Goal: Obtain resource: Obtain resource

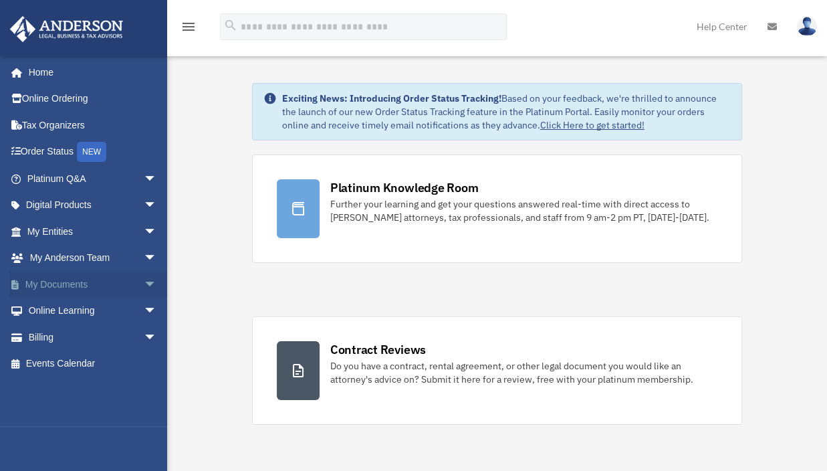
click at [144, 285] on span "arrow_drop_down" at bounding box center [157, 284] width 27 height 27
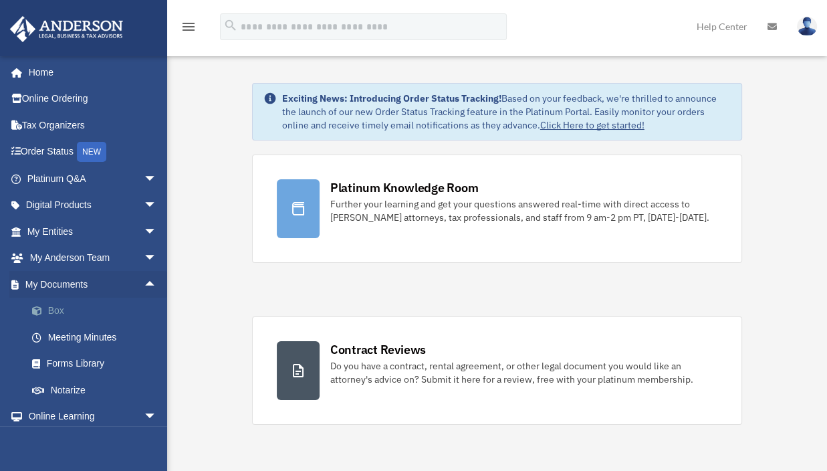
click at [66, 306] on link "Box" at bounding box center [98, 311] width 158 height 27
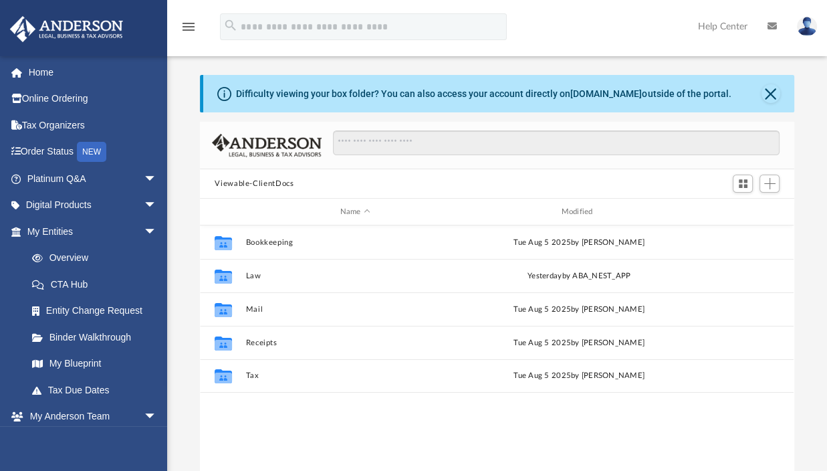
scroll to position [294, 583]
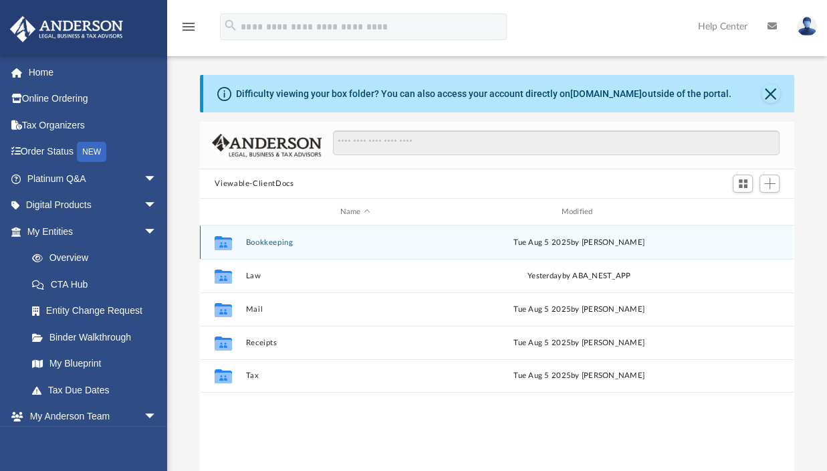
click at [334, 240] on button "Bookkeeping" at bounding box center [355, 242] width 219 height 9
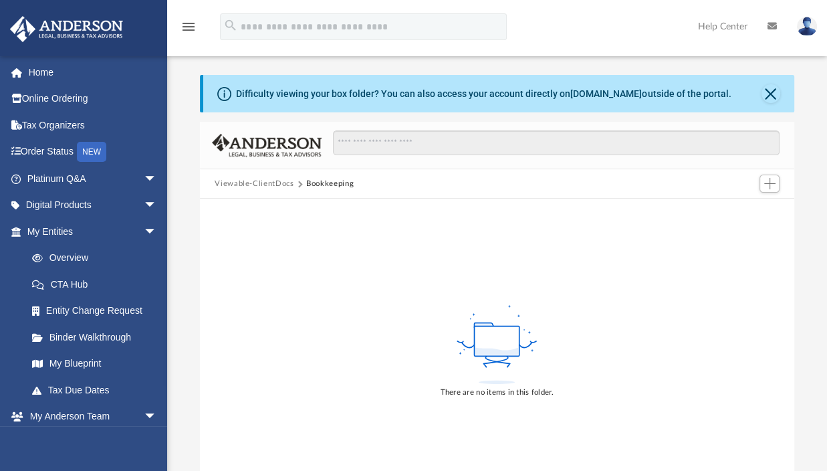
click at [283, 181] on button "Viewable-ClientDocs" at bounding box center [254, 184] width 79 height 12
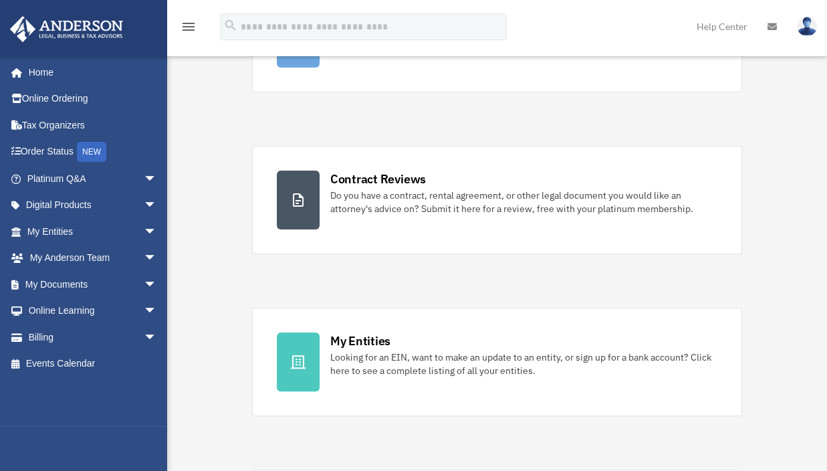
scroll to position [201, 0]
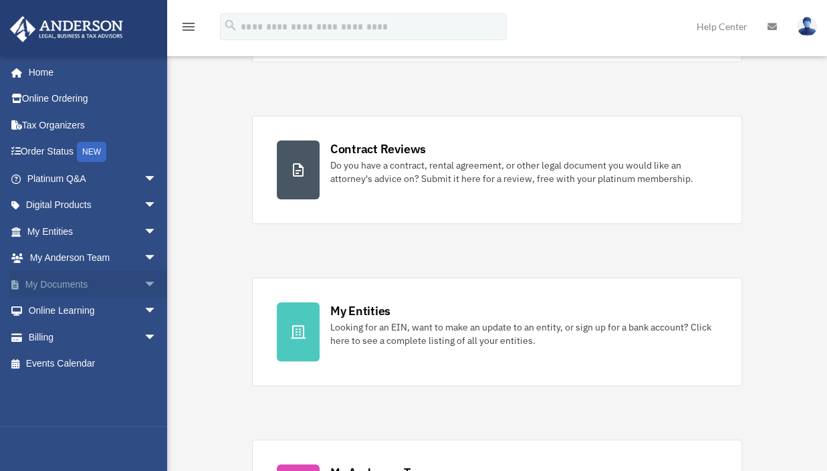
click at [144, 283] on span "arrow_drop_down" at bounding box center [157, 284] width 27 height 27
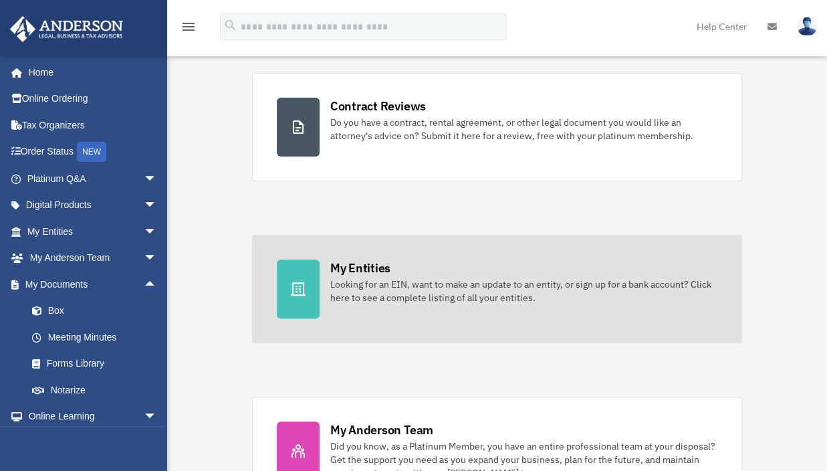
scroll to position [267, 0]
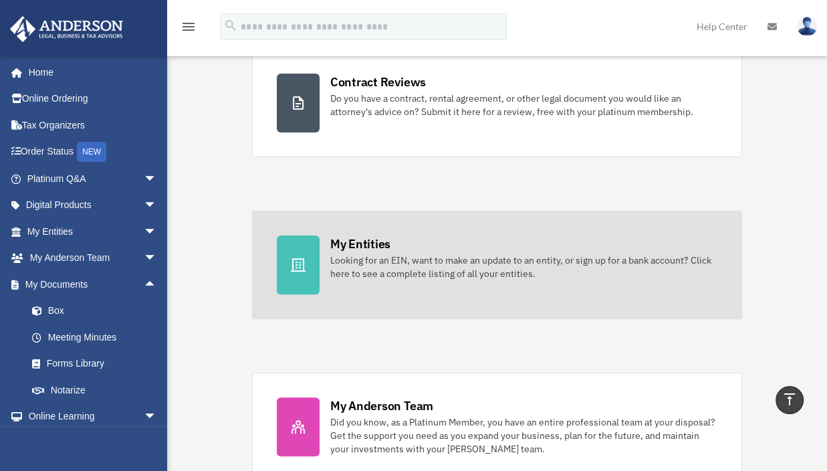
click at [372, 255] on div "Looking for an EIN, want to make an update to an entity, or sign up for a bank …" at bounding box center [524, 266] width 388 height 27
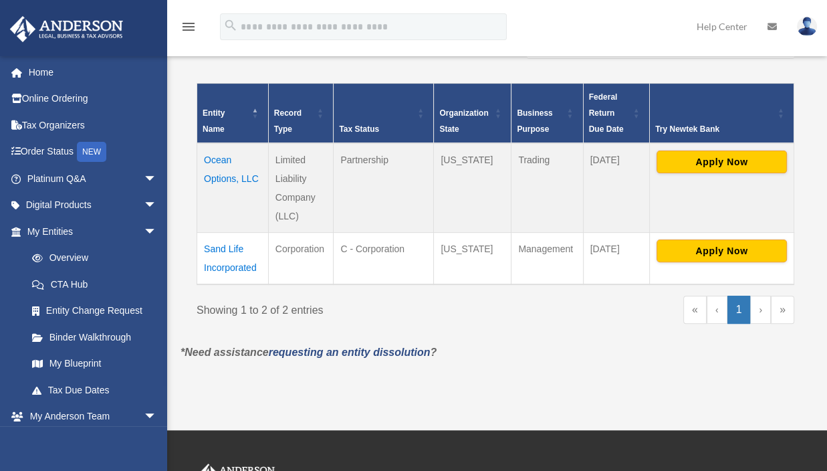
scroll to position [267, 0]
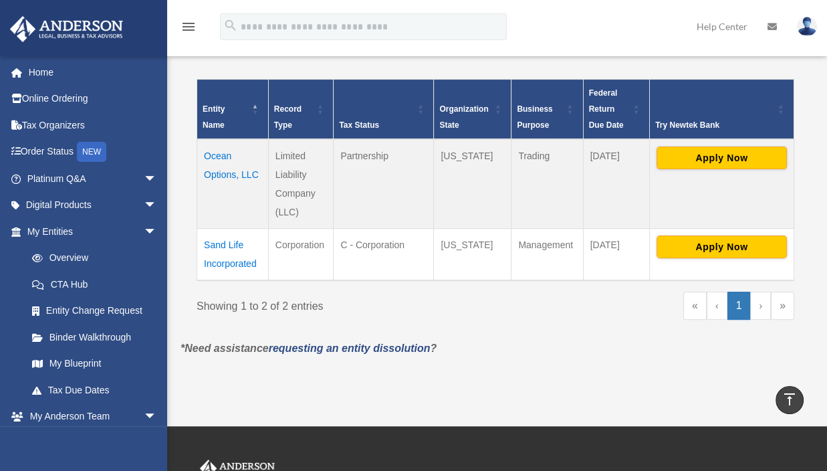
click at [219, 152] on td "Ocean Options, LLC" at bounding box center [233, 184] width 72 height 90
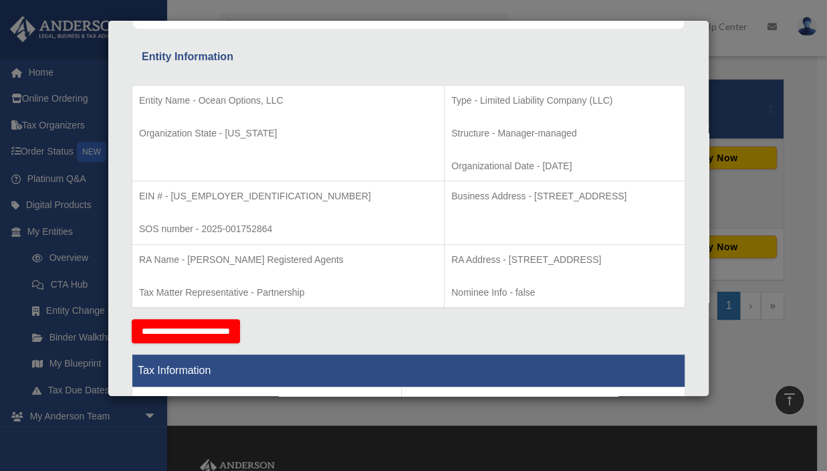
scroll to position [0, 0]
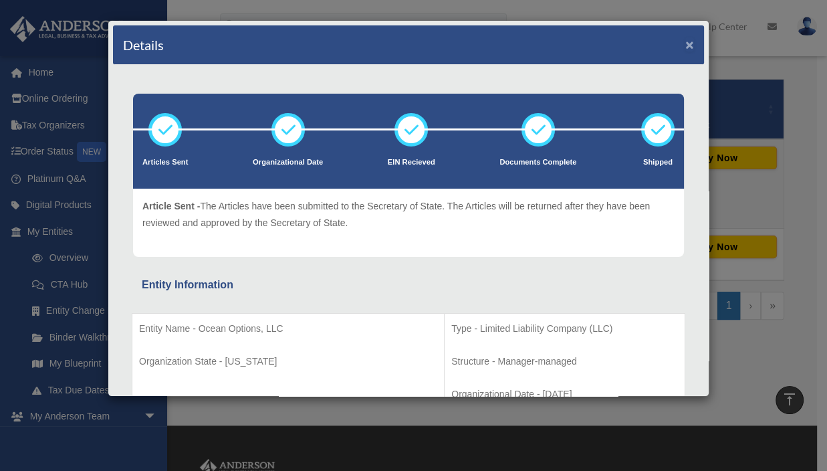
click at [685, 45] on button "×" at bounding box center [689, 44] width 9 height 14
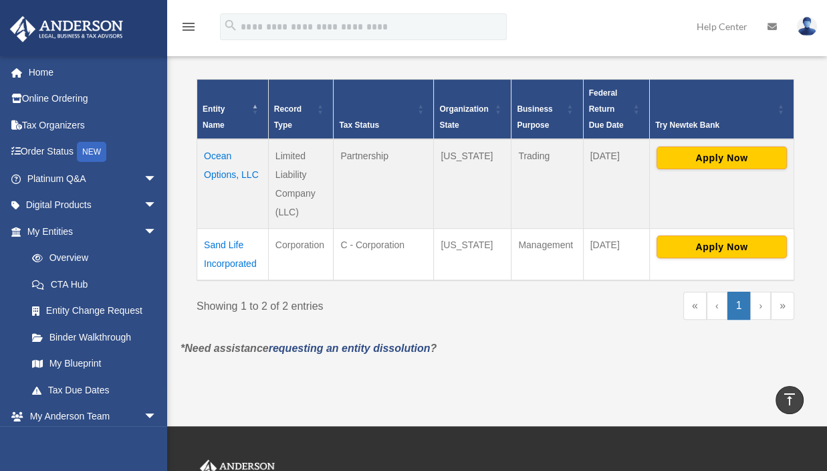
click at [224, 247] on td "Sand Life Incorporated" at bounding box center [233, 255] width 72 height 52
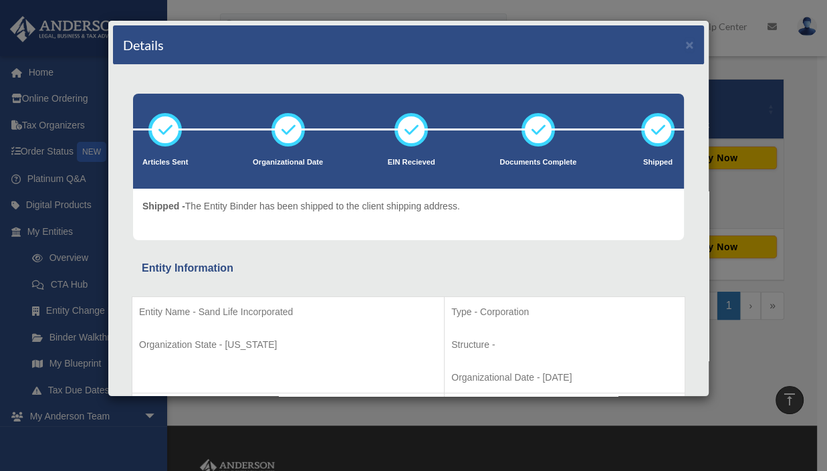
click at [814, 90] on div "Details × Articles Sent Organizational Date" at bounding box center [413, 235] width 827 height 471
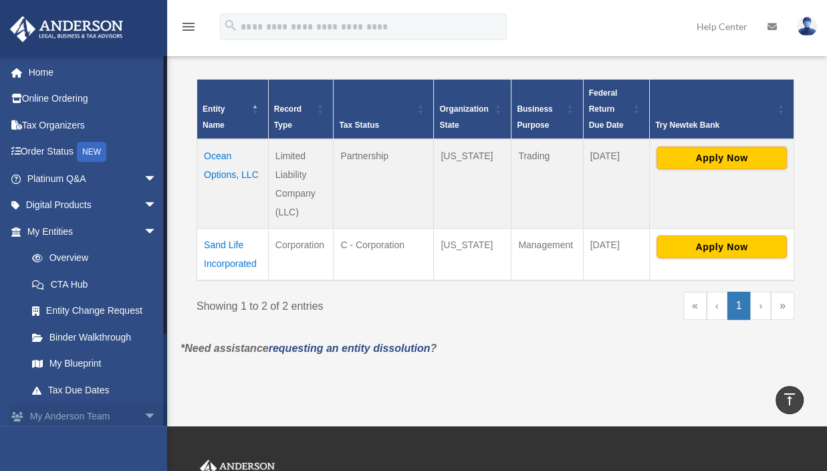
click at [86, 413] on link "My Anderson Team arrow_drop_down" at bounding box center [93, 416] width 168 height 27
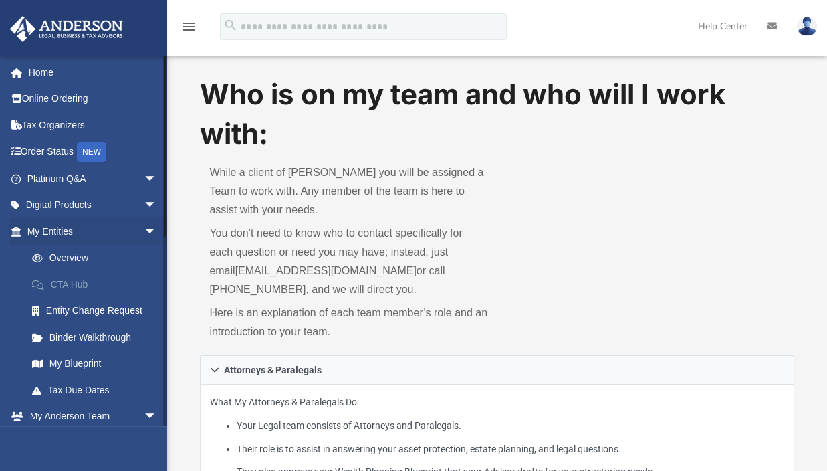
click at [70, 282] on link "CTA Hub" at bounding box center [98, 284] width 158 height 27
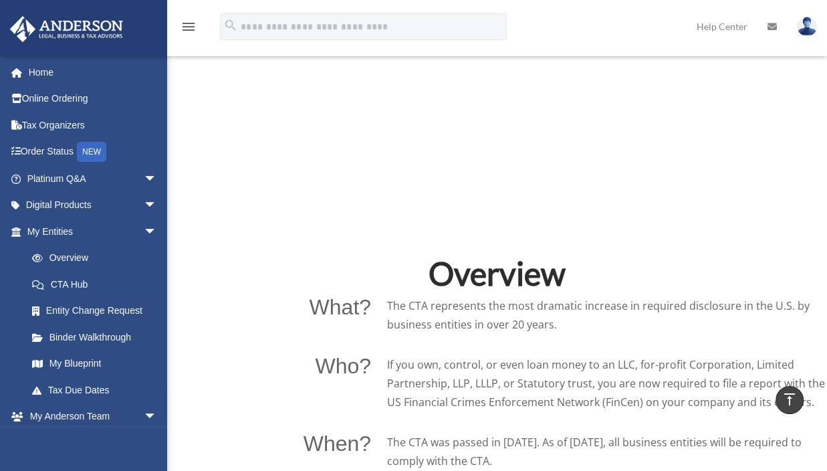
scroll to position [401, 0]
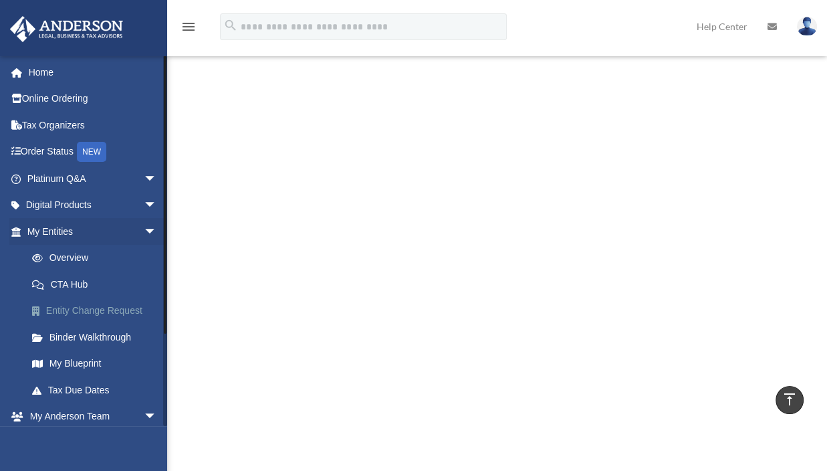
click at [96, 312] on link "Entity Change Request" at bounding box center [98, 311] width 158 height 27
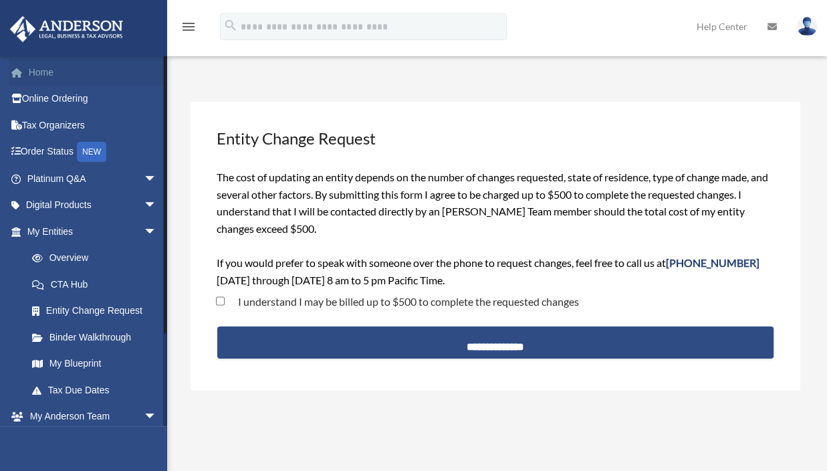
click at [32, 78] on link "Home" at bounding box center [93, 72] width 168 height 27
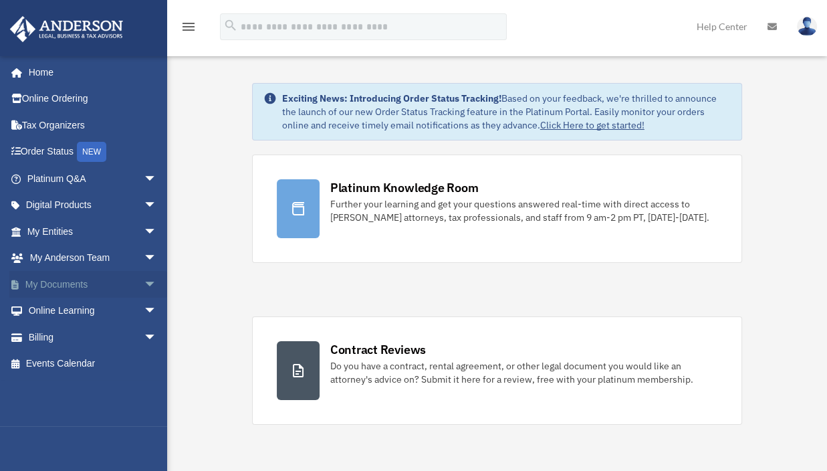
click at [144, 279] on span "arrow_drop_down" at bounding box center [157, 284] width 27 height 27
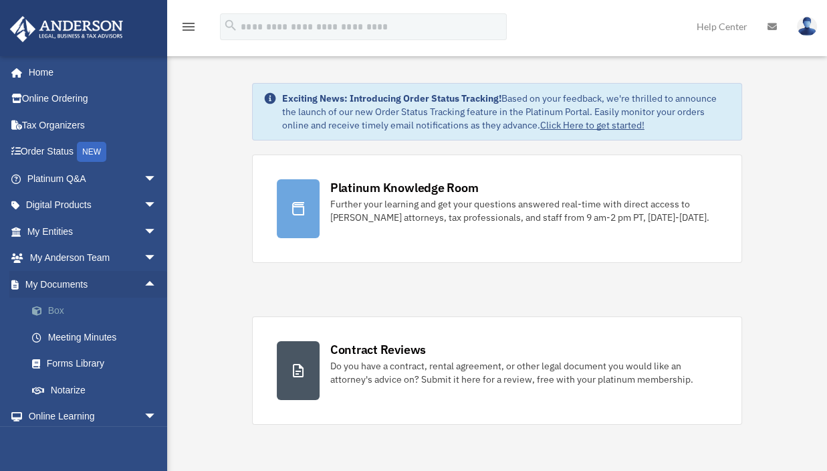
click at [47, 307] on span at bounding box center [43, 310] width 9 height 9
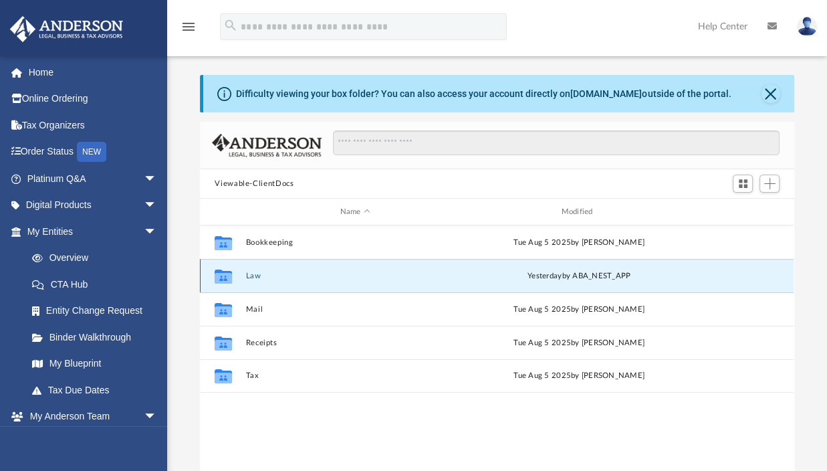
click at [259, 273] on button "Law" at bounding box center [355, 275] width 219 height 9
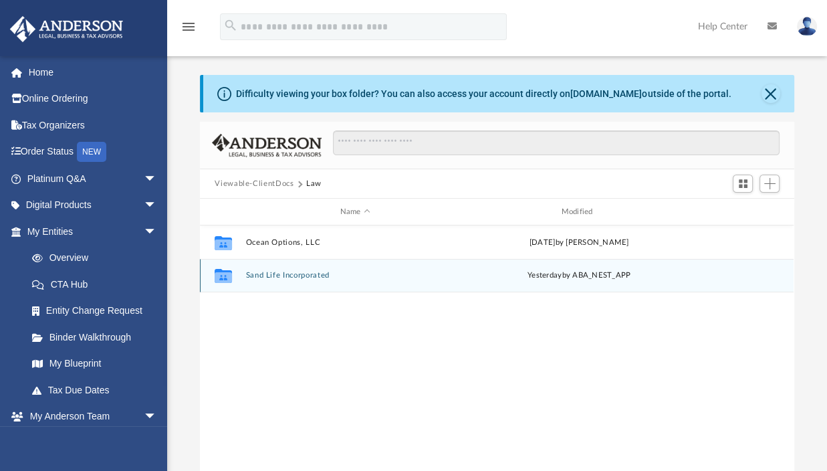
click at [290, 272] on button "Sand Life Incorporated" at bounding box center [355, 275] width 219 height 9
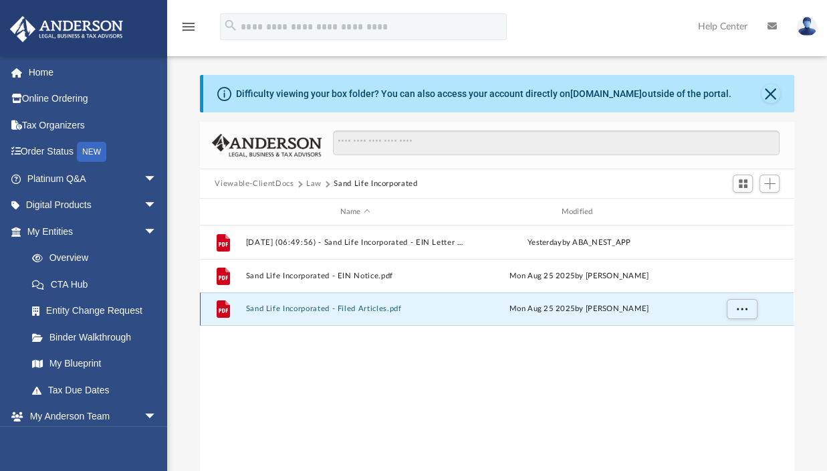
click at [384, 309] on button "Sand Life Incorporated - Filed Articles.pdf" at bounding box center [355, 308] width 219 height 9
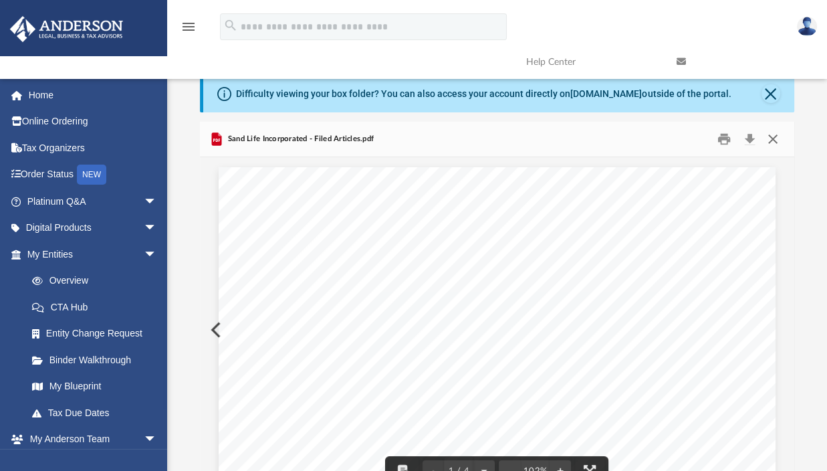
click at [772, 138] on button "Close" at bounding box center [773, 139] width 24 height 21
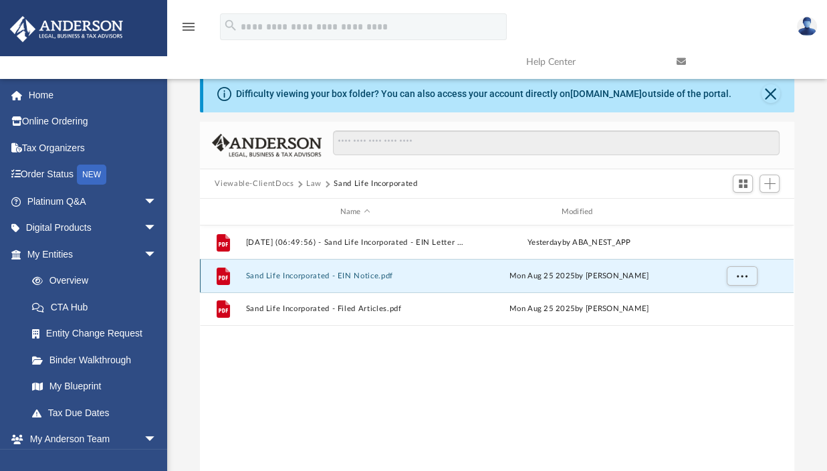
click at [386, 275] on button "Sand Life Incorporated - EIN Notice.pdf" at bounding box center [355, 275] width 219 height 9
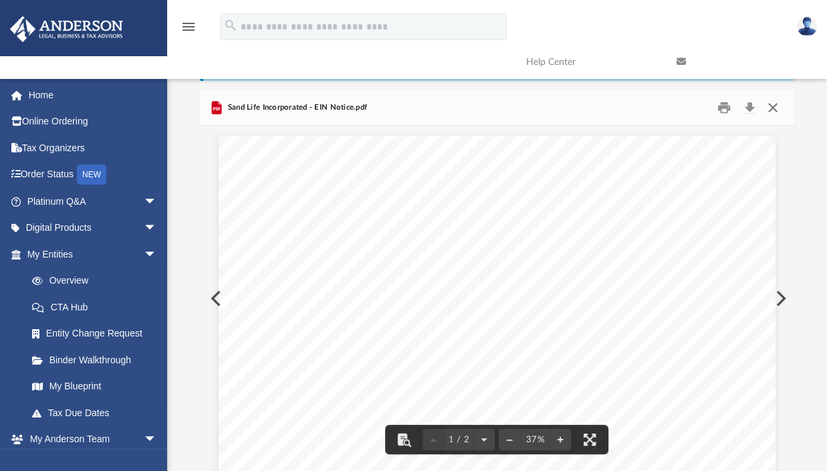
click at [768, 108] on button "Close" at bounding box center [773, 108] width 24 height 21
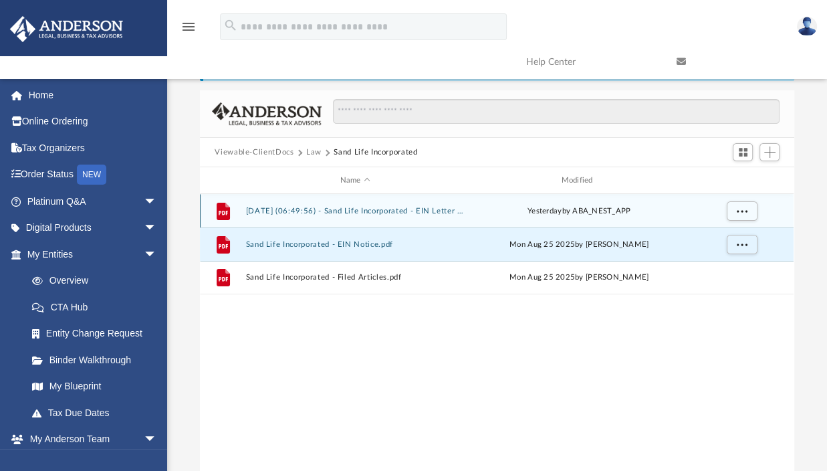
click at [569, 215] on div "[DATE] by ABA_NEST_APP" at bounding box center [579, 211] width 219 height 12
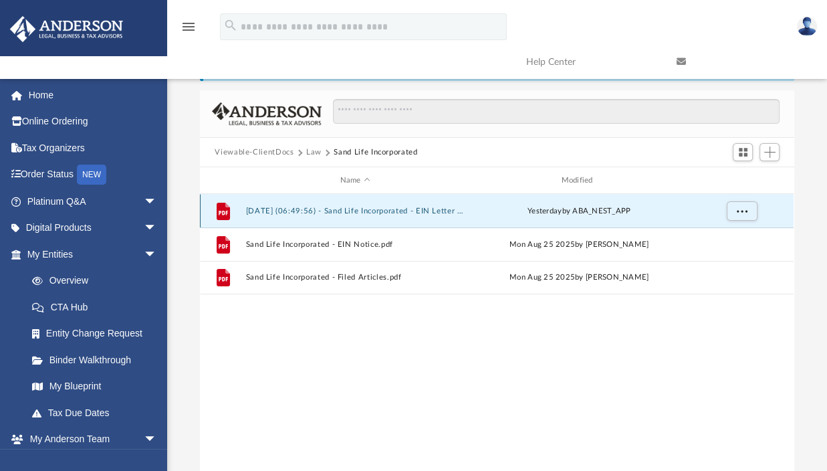
click at [569, 215] on div "[DATE] by ABA_NEST_APP" at bounding box center [579, 211] width 219 height 12
click at [338, 215] on button "[DATE] (06:49:56) - Sand Life Incorporated - EIN Letter from IRS.pdf" at bounding box center [355, 211] width 219 height 9
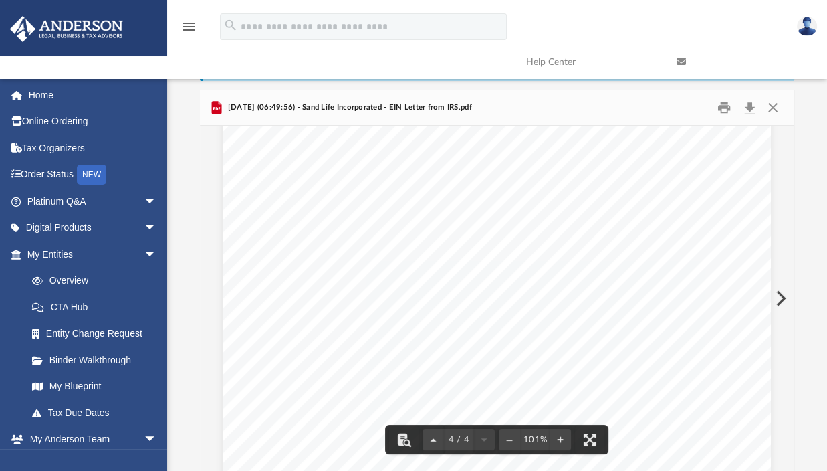
scroll to position [2191, 0]
click at [774, 107] on button "Close" at bounding box center [773, 108] width 24 height 21
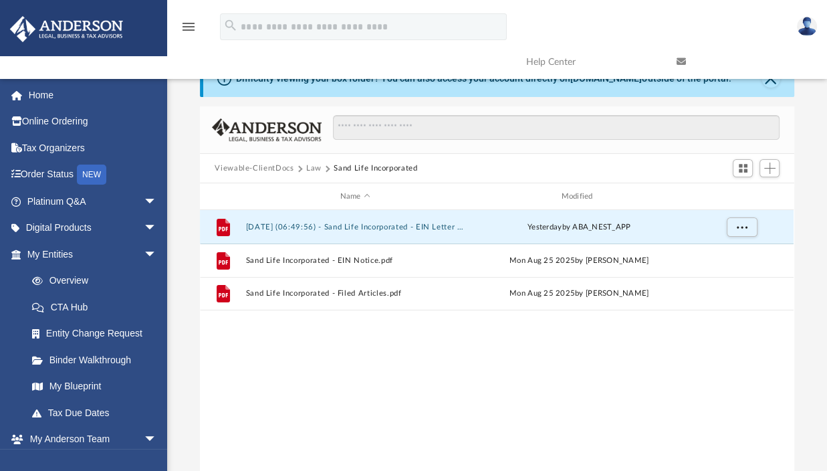
scroll to position [0, 0]
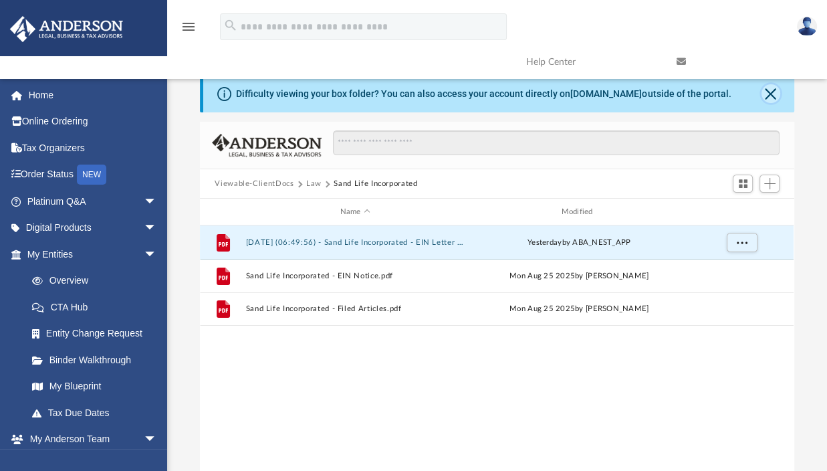
click at [765, 95] on button "Close" at bounding box center [771, 93] width 19 height 19
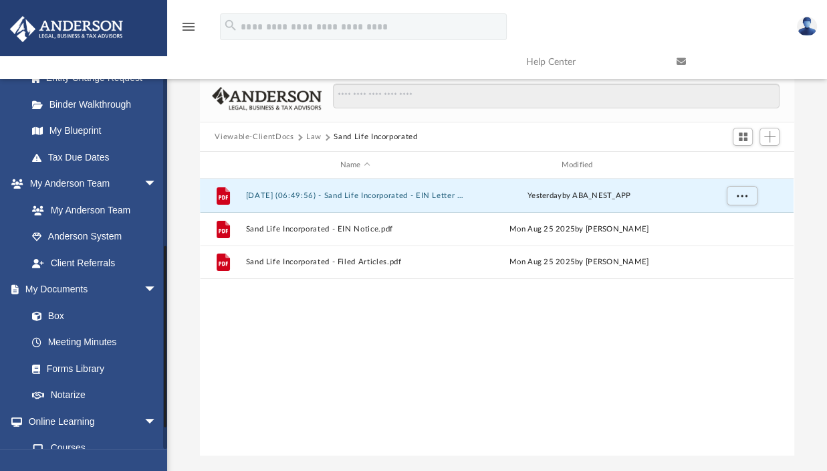
scroll to position [334, 0]
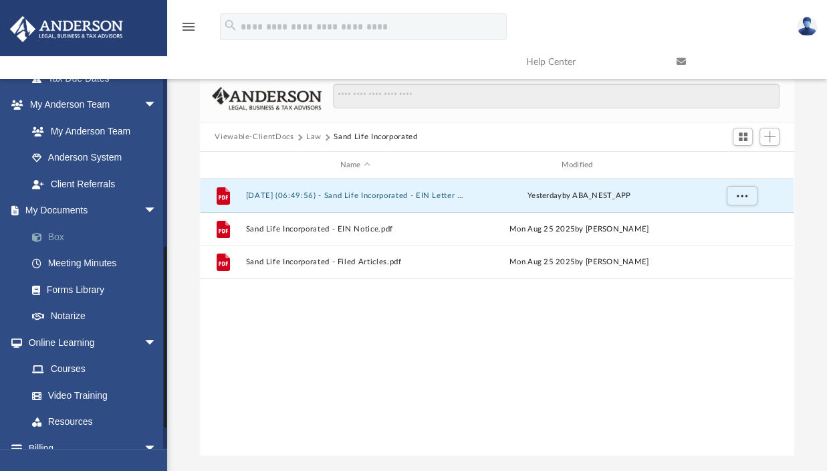
click at [45, 239] on span at bounding box center [43, 237] width 9 height 9
click at [316, 136] on button "Law" at bounding box center [313, 137] width 15 height 12
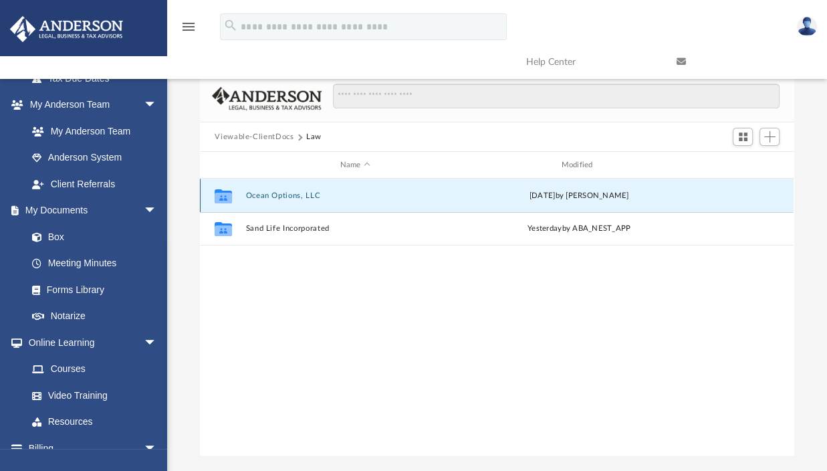
click at [294, 192] on button "Ocean Options, LLC" at bounding box center [355, 195] width 219 height 9
click at [273, 193] on button "Initial Docs" at bounding box center [355, 195] width 219 height 9
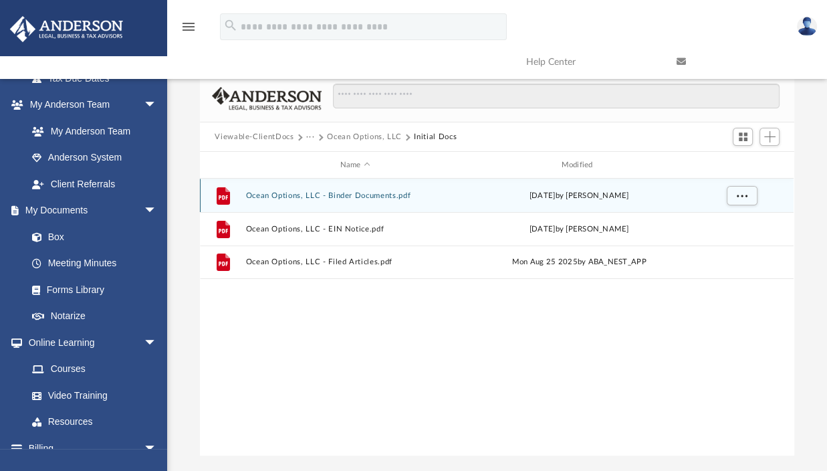
click at [373, 195] on button "Ocean Options, LLC - Binder Documents.pdf" at bounding box center [355, 195] width 219 height 9
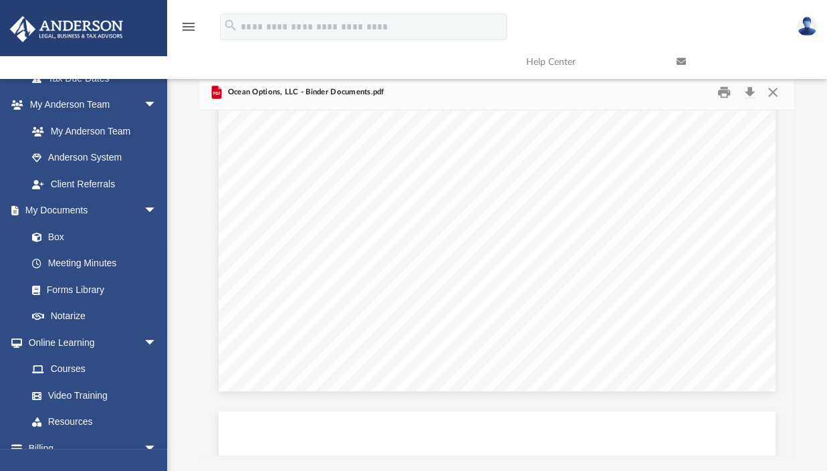
scroll to position [0, 0]
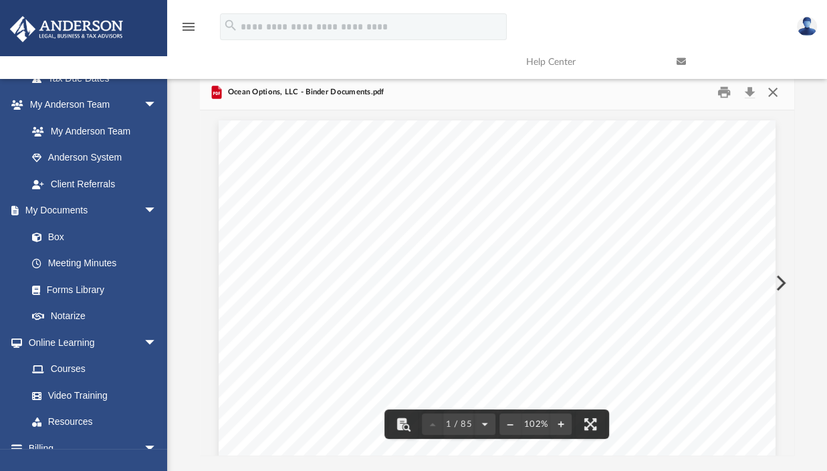
click at [773, 92] on button "Close" at bounding box center [773, 92] width 24 height 21
